Goal: Complete application form

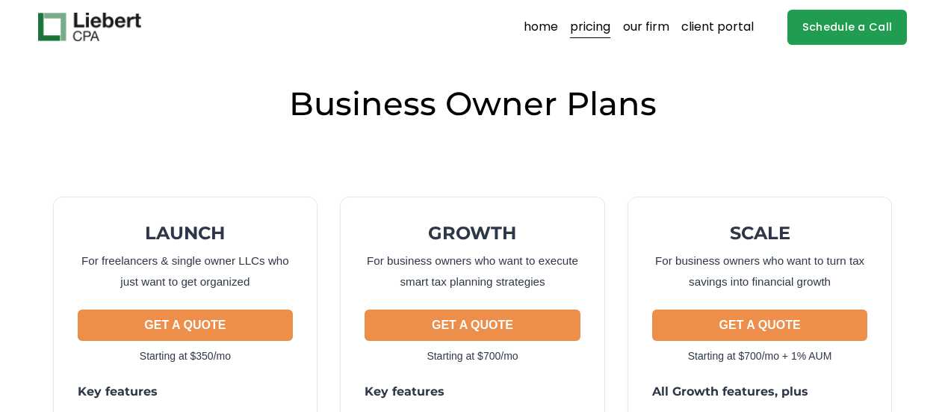
click at [872, 36] on link "Schedule a Call" at bounding box center [847, 27] width 120 height 35
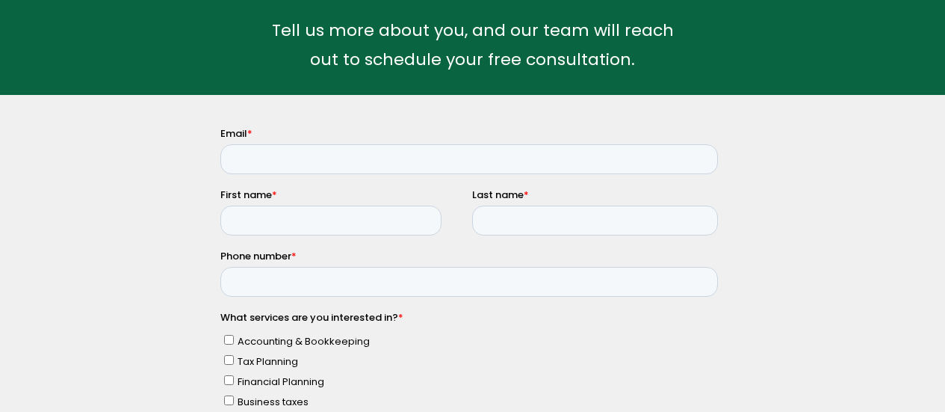
scroll to position [149, 0]
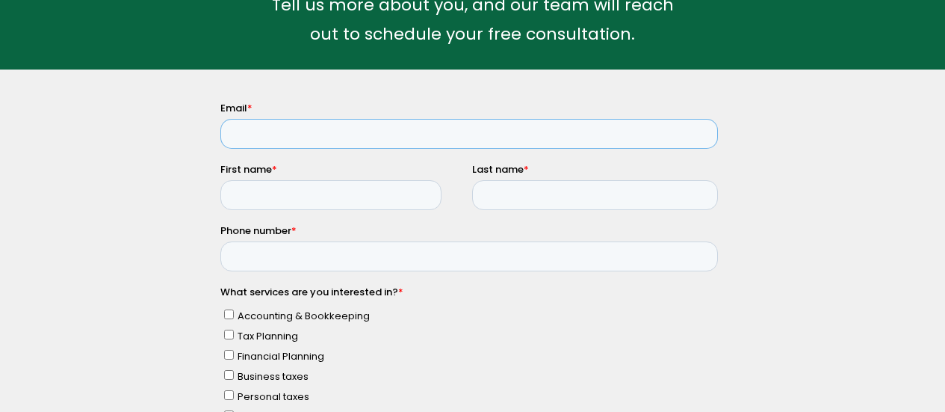
click at [517, 140] on input "Email *" at bounding box center [468, 133] width 497 height 30
type input "[PERSON_NAME][EMAIL_ADDRESS][DOMAIN_NAME]"
click at [335, 196] on input "First name *" at bounding box center [330, 194] width 221 height 30
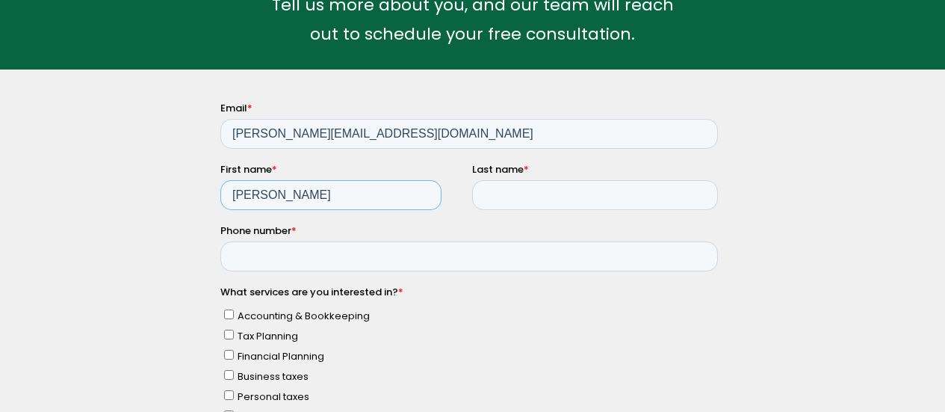
type input "[PERSON_NAME]"
type input "Ryeom"
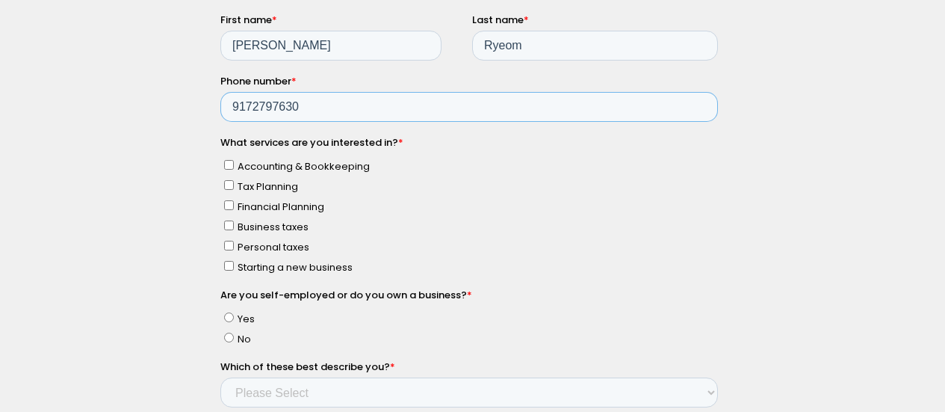
type input "9172797630"
click at [350, 162] on span "Accounting & Bookkeeping" at bounding box center [304, 166] width 132 height 14
click at [234, 162] on input "Accounting & Bookkeeping" at bounding box center [229, 165] width 10 height 10
checkbox input "true"
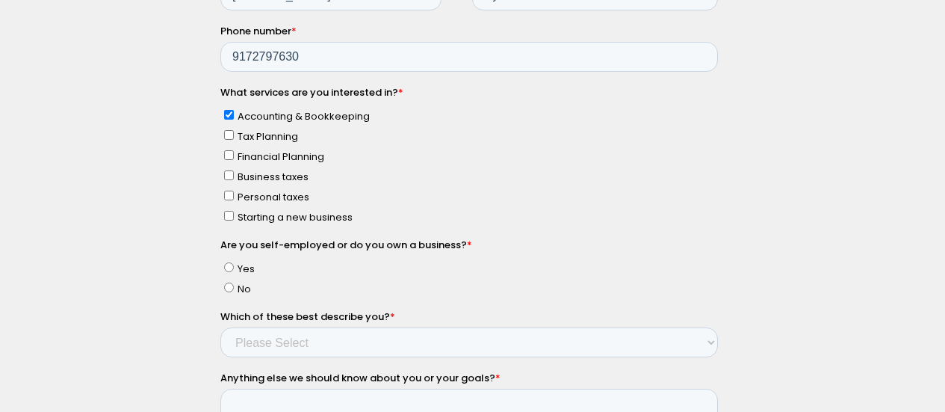
scroll to position [373, 0]
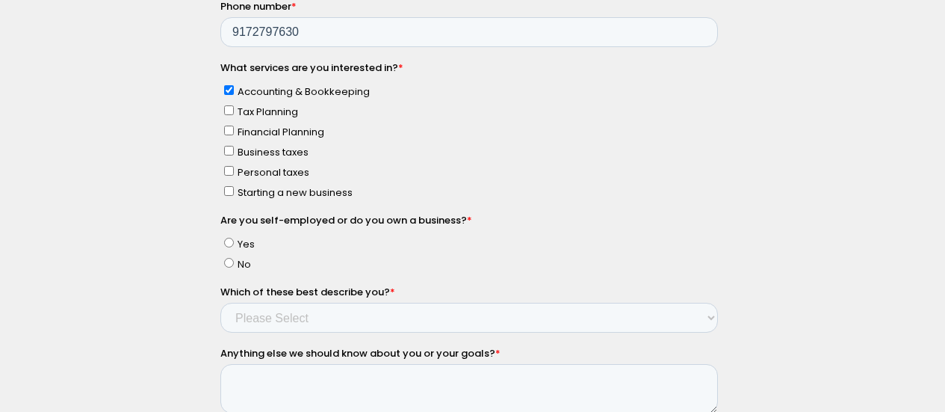
click at [241, 260] on span "No" at bounding box center [244, 264] width 13 height 14
click at [234, 260] on input "No" at bounding box center [229, 263] width 10 height 10
radio input "true"
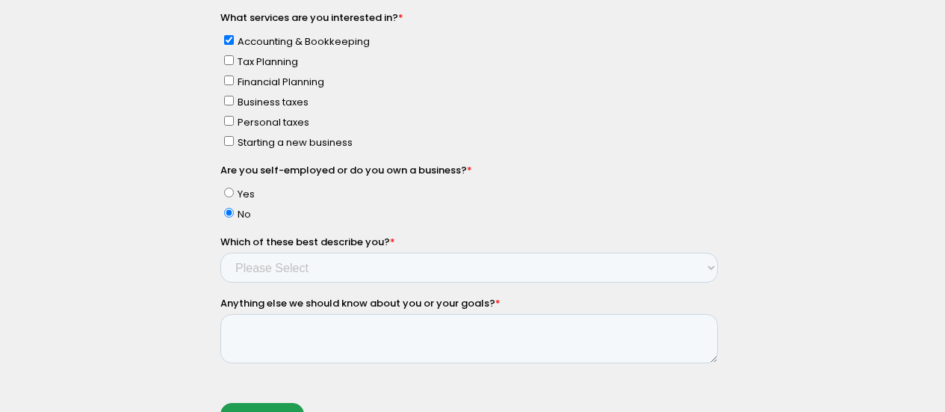
scroll to position [448, 0]
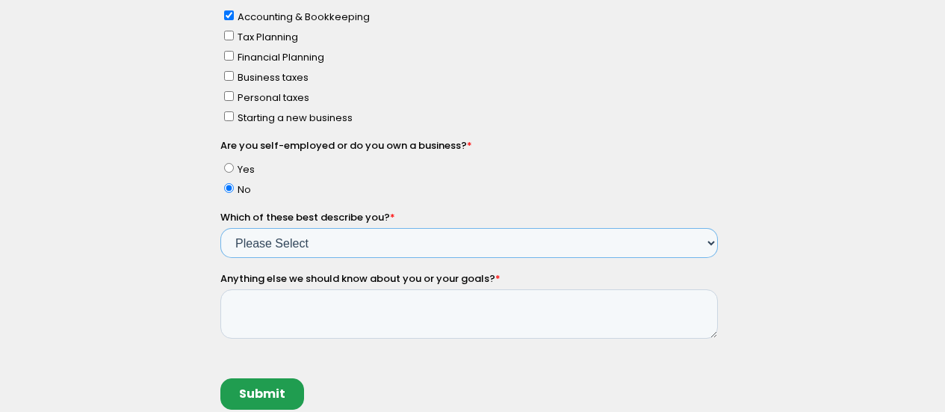
click at [250, 247] on select "Please Select Income < $100k Income between $100k-$250k Income between $250k-$5…" at bounding box center [468, 243] width 497 height 30
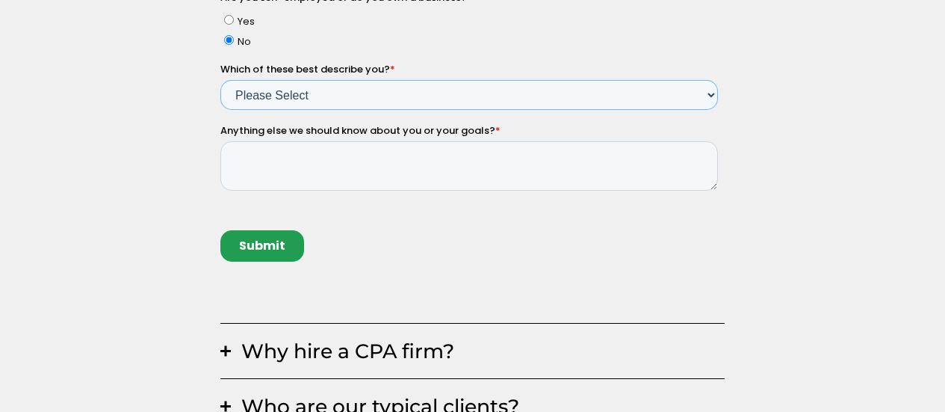
scroll to position [598, 0]
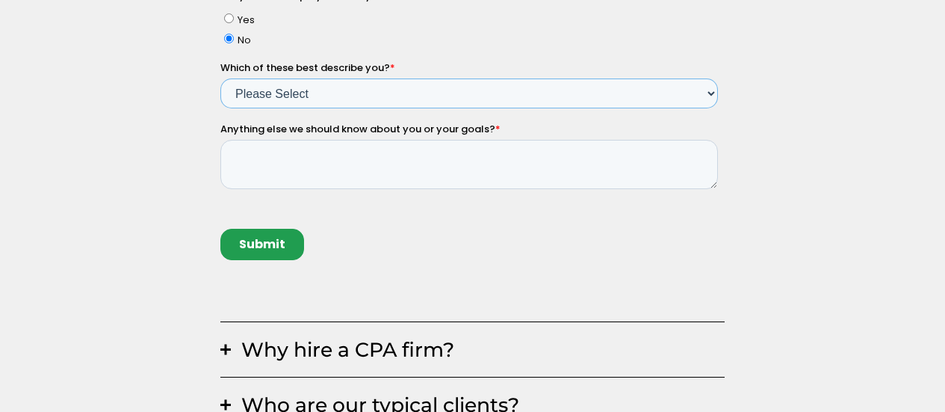
click at [319, 79] on select "Please Select Income < $100k Income between $100k-$250k Income between $250k-$5…" at bounding box center [468, 93] width 497 height 30
select select "Income between $100k-$350k"
click at [220, 108] on select "Please Select Income < $100k Income between $100k-$250k Income between $250k-$5…" at bounding box center [468, 93] width 497 height 30
click at [294, 160] on textarea "Anything else we should know about you or your goals? *" at bounding box center [468, 164] width 497 height 49
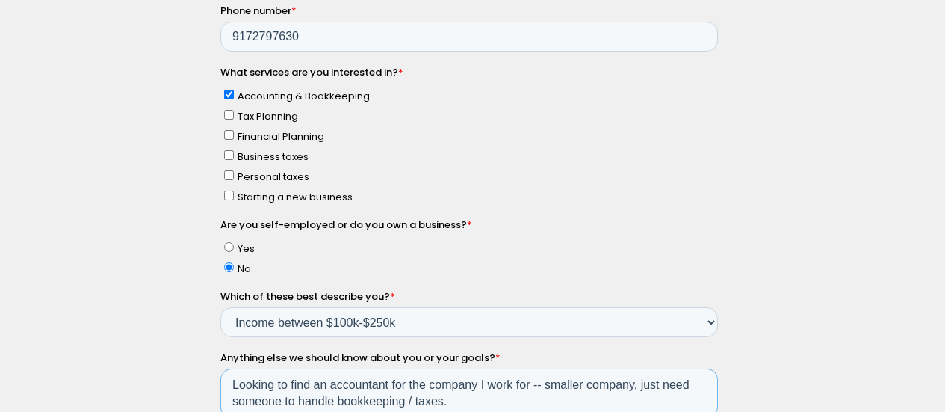
scroll to position [444, 0]
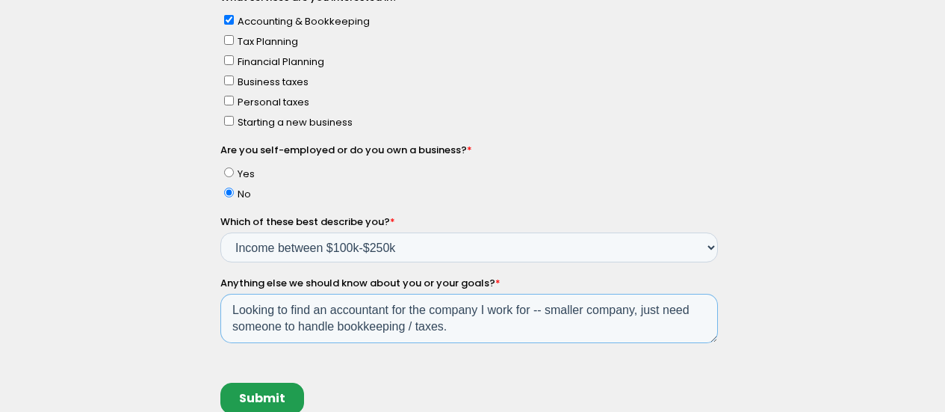
type textarea "Looking to find an accountant for the company I work for -- smaller company, ju…"
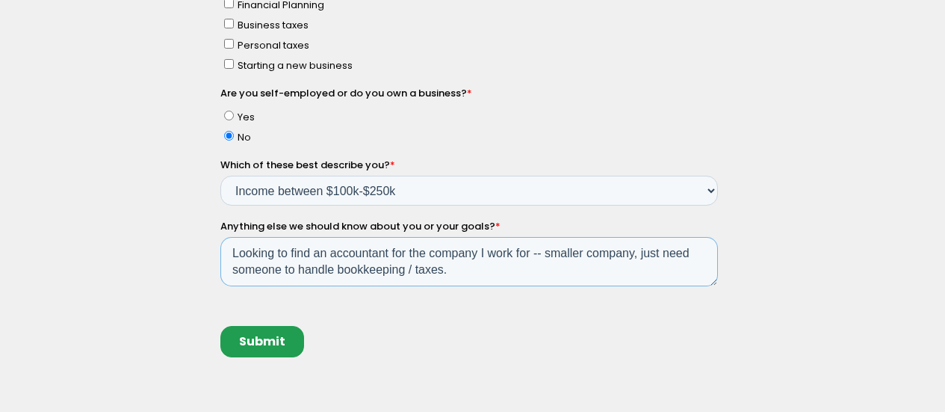
scroll to position [518, 0]
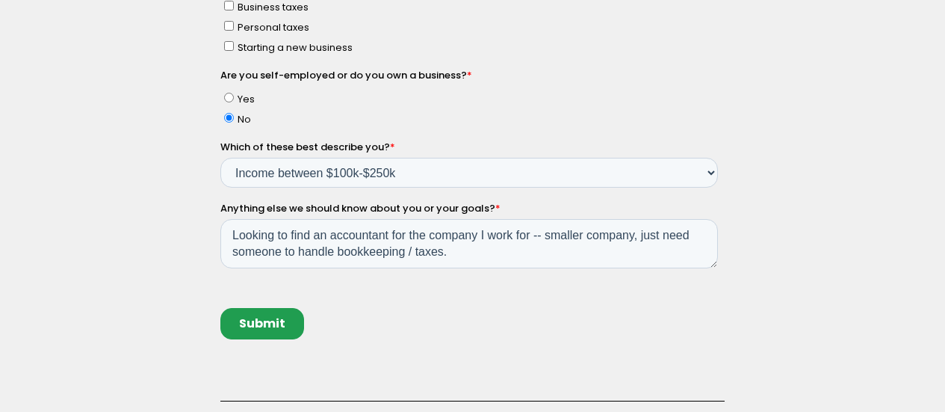
click at [279, 314] on input "Submit" at bounding box center [262, 323] width 84 height 31
